Goal: Information Seeking & Learning: Learn about a topic

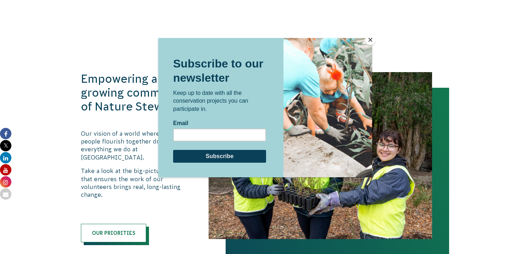
scroll to position [580, 0]
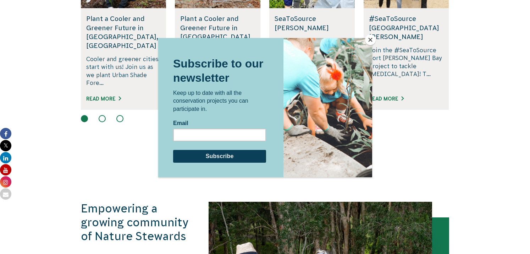
click at [370, 40] on button "Close" at bounding box center [370, 39] width 11 height 11
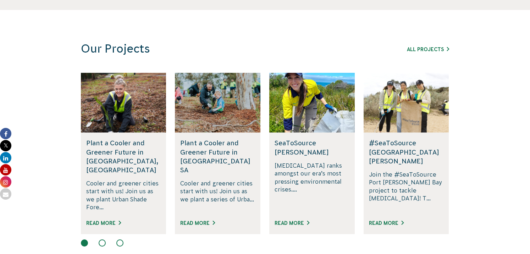
scroll to position [454, 0]
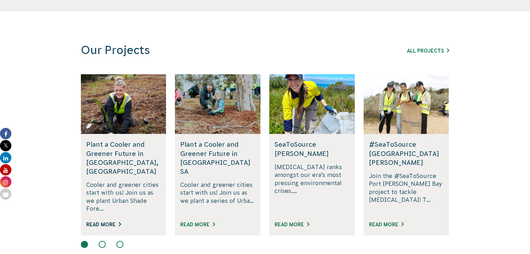
click at [114, 222] on link "Read More" at bounding box center [103, 225] width 35 height 6
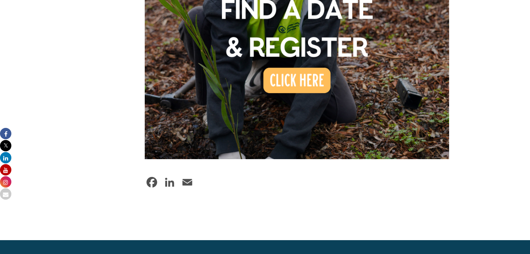
scroll to position [705, 0]
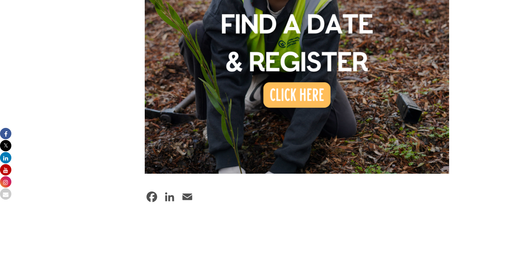
click at [274, 77] on img at bounding box center [297, 21] width 305 height 305
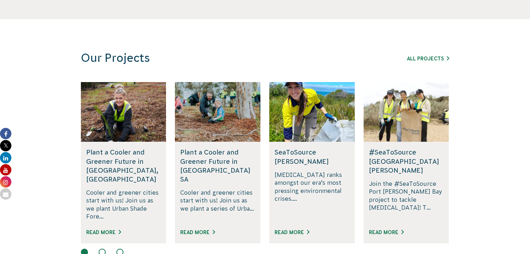
scroll to position [446, 0]
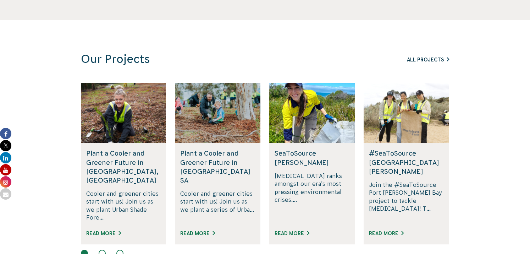
click at [429, 57] on link "All Projects" at bounding box center [428, 60] width 42 height 6
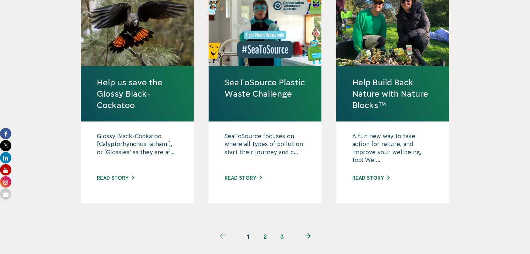
scroll to position [736, 0]
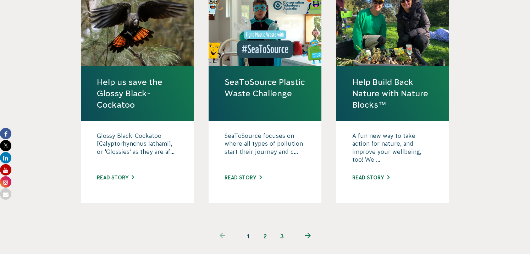
click at [264, 228] on link "2" at bounding box center [265, 236] width 17 height 17
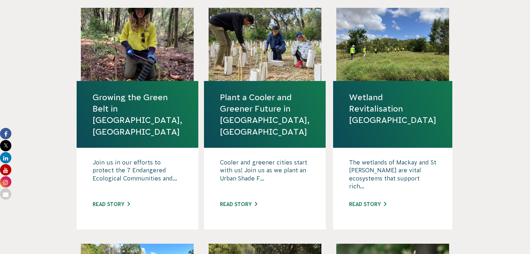
scroll to position [503, 0]
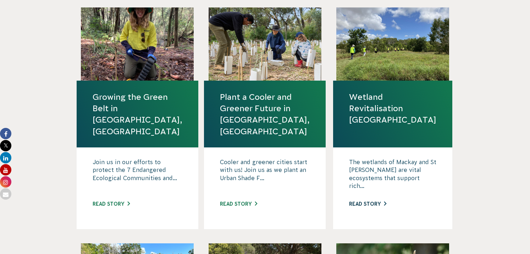
click at [370, 201] on link "Read story" at bounding box center [367, 204] width 37 height 6
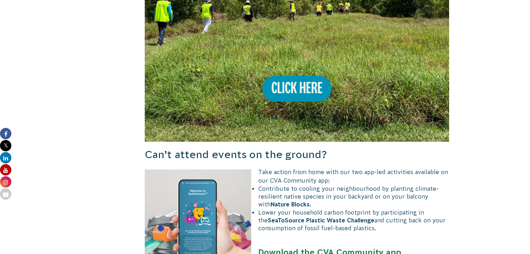
scroll to position [761, 0]
